Goal: Navigation & Orientation: Go to known website

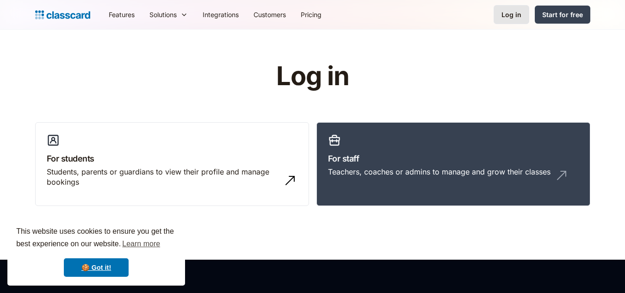
click at [513, 12] on div "Log in" at bounding box center [511, 15] width 20 height 10
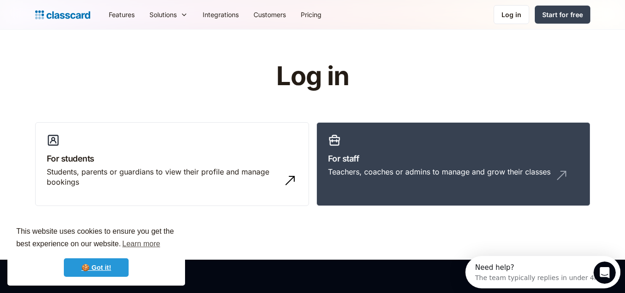
click at [80, 261] on link "🍪 Got it!" at bounding box center [96, 267] width 65 height 18
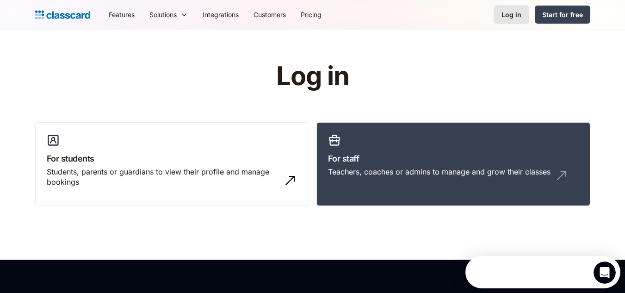
click at [502, 10] on link "Log in" at bounding box center [511, 14] width 36 height 19
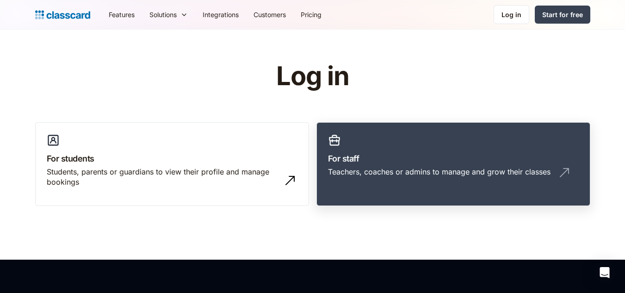
click at [434, 188] on link "For staff Teachers, coaches or admins to manage and grow their classes" at bounding box center [453, 164] width 274 height 84
